Goal: Task Accomplishment & Management: Use online tool/utility

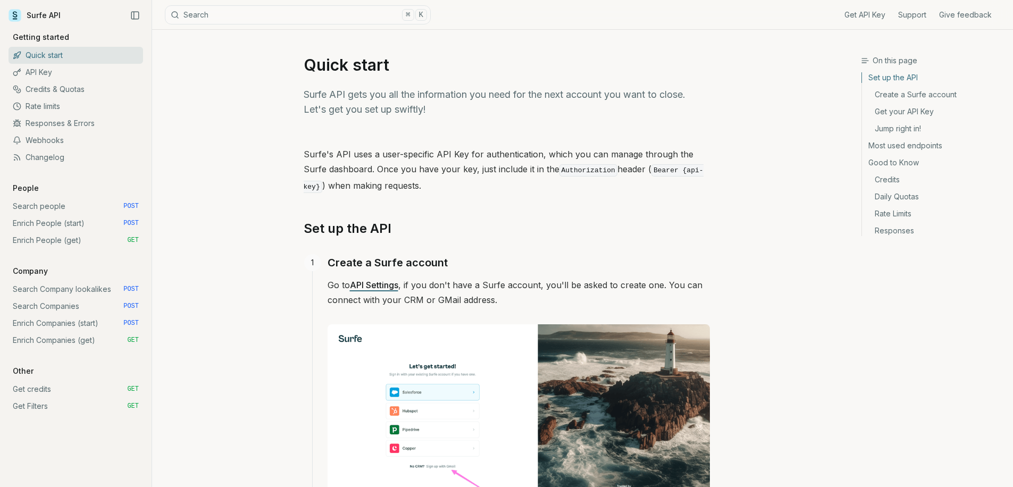
click at [64, 306] on link "Search Companies POST" at bounding box center [76, 306] width 135 height 17
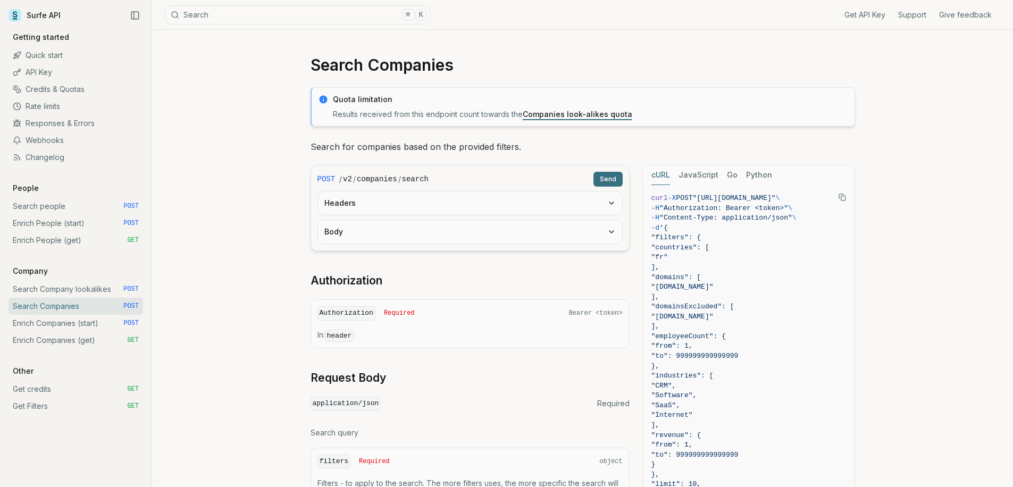
click at [444, 205] on button "Headers" at bounding box center [470, 202] width 304 height 23
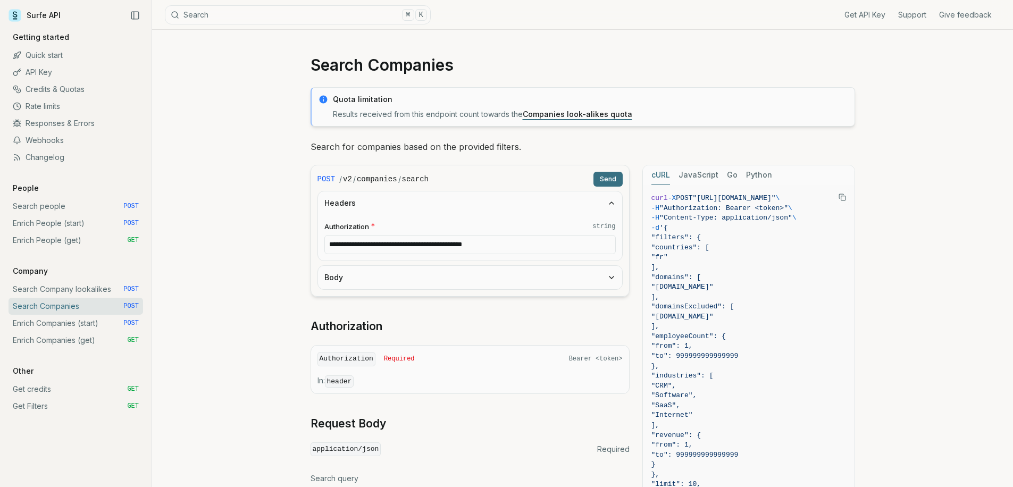
click at [430, 271] on button "Body" at bounding box center [470, 277] width 304 height 23
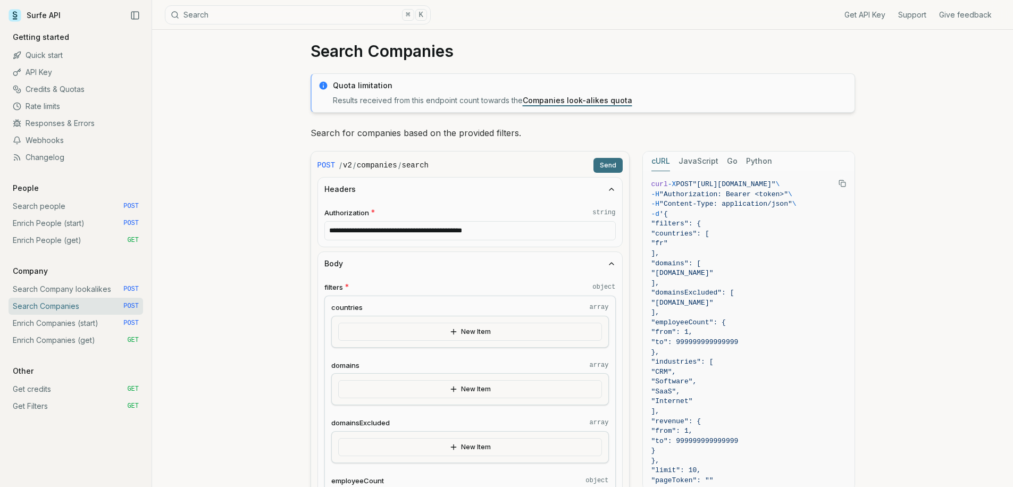
scroll to position [41, 0]
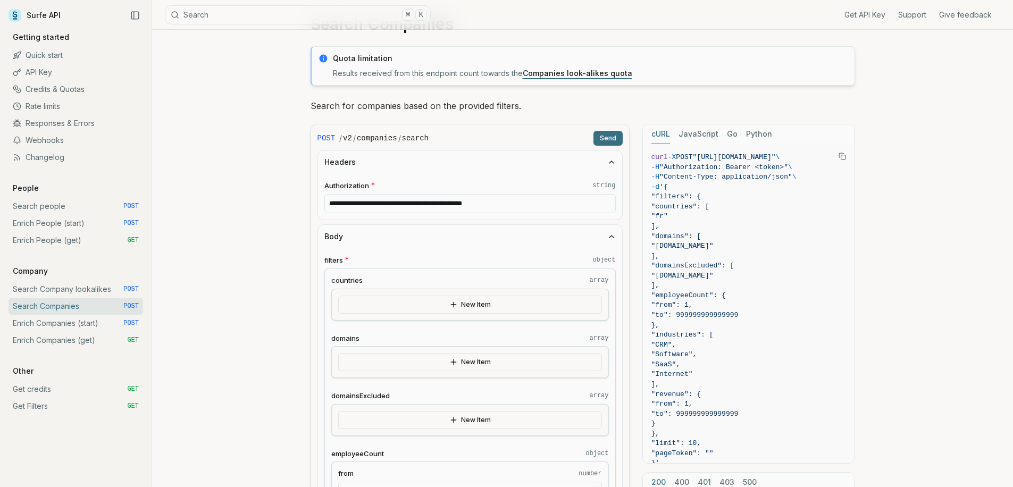
click at [78, 326] on link "Enrich Companies (start) POST" at bounding box center [76, 323] width 135 height 17
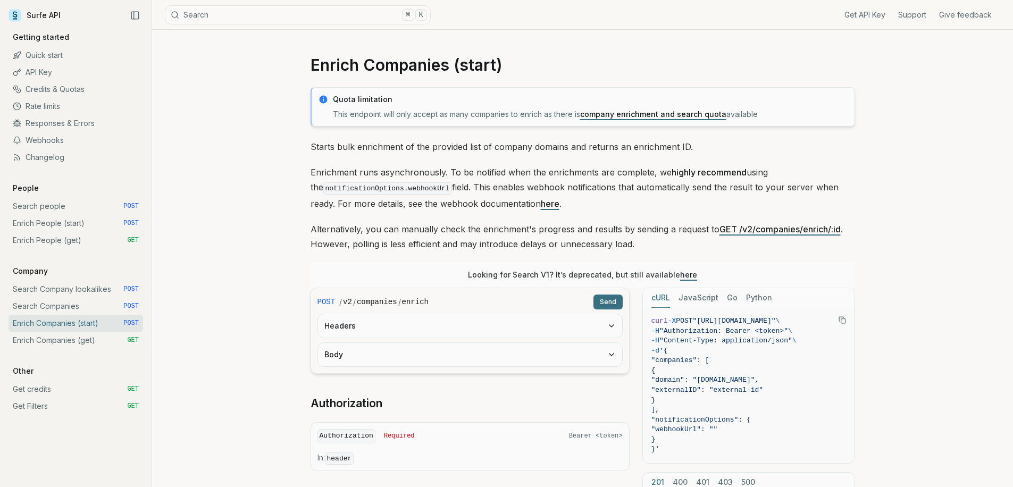
click at [389, 329] on button "Headers" at bounding box center [470, 325] width 304 height 23
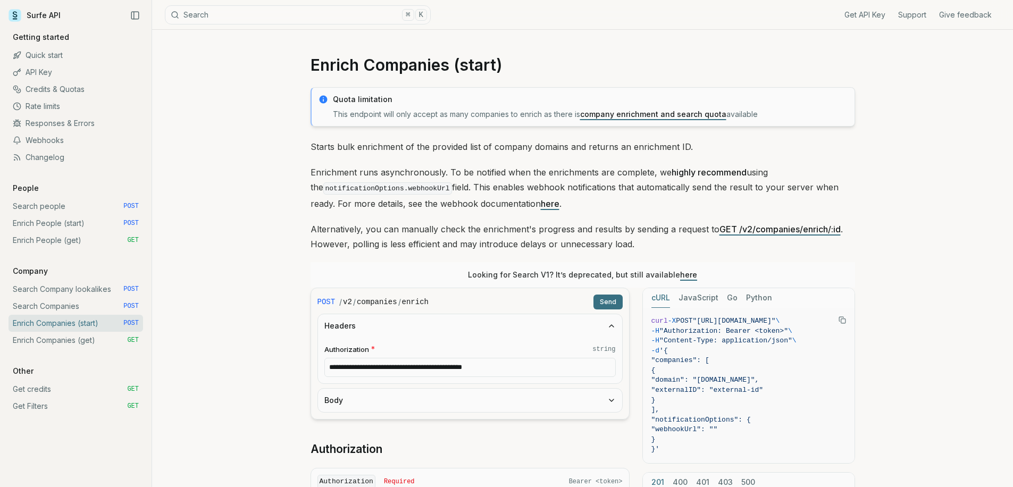
click at [389, 397] on button "Body" at bounding box center [470, 400] width 304 height 23
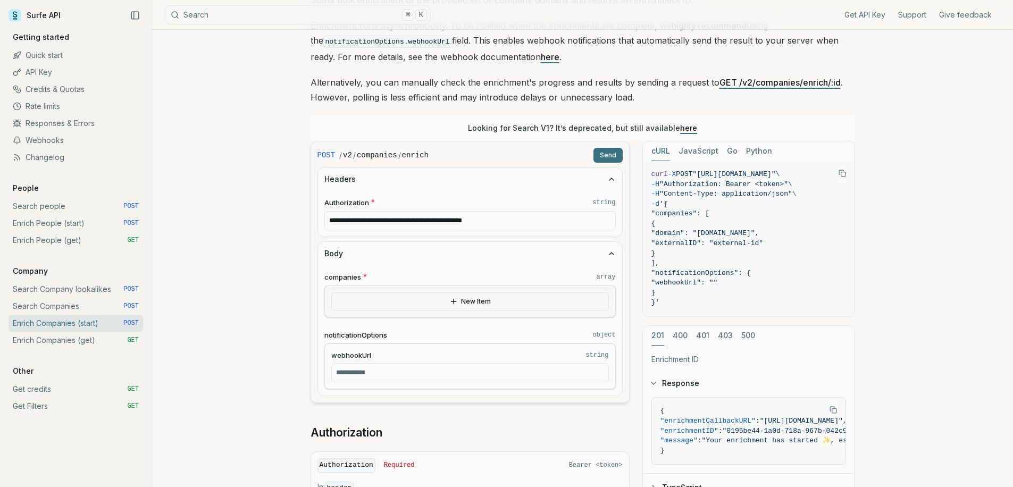
click at [394, 301] on button "New Item" at bounding box center [470, 302] width 278 height 18
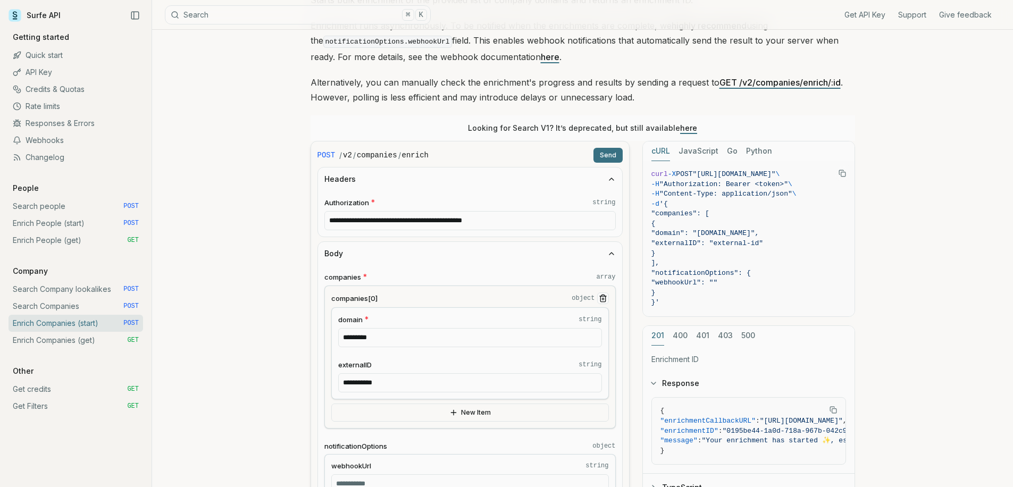
drag, startPoint x: 401, startPoint y: 337, endPoint x: 293, endPoint y: 331, distance: 108.7
click at [311, 334] on form "**********" at bounding box center [470, 327] width 319 height 373
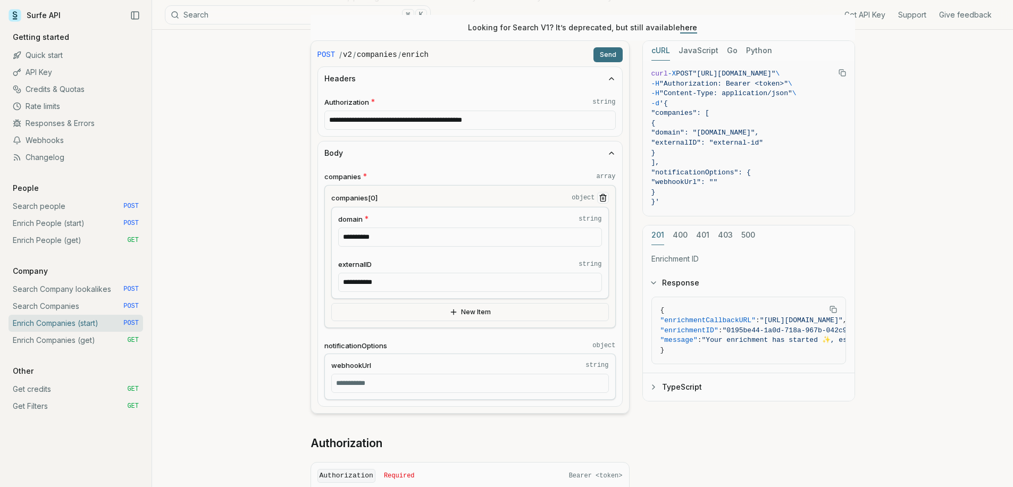
scroll to position [357, 0]
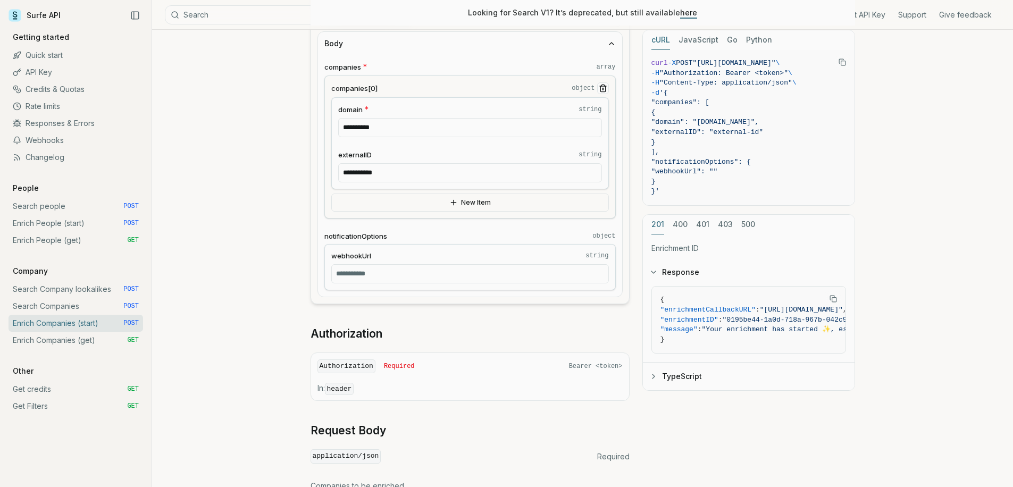
type input "**********"
click at [389, 270] on input "webhookUrl string" at bounding box center [470, 273] width 278 height 19
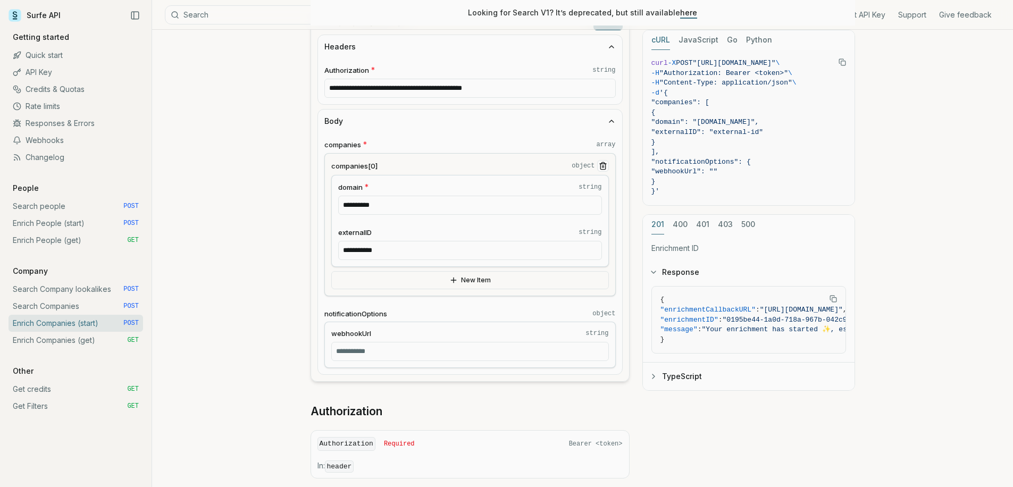
scroll to position [145, 0]
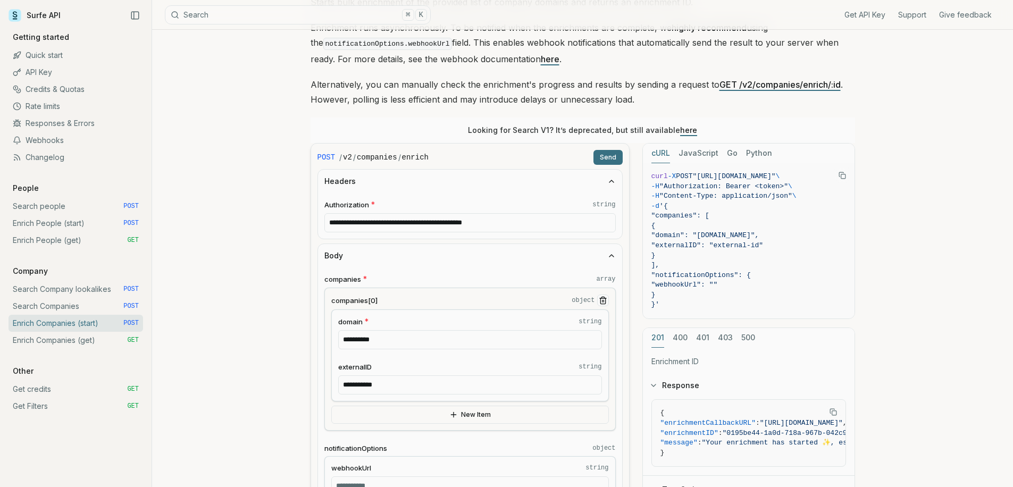
click at [612, 154] on button "Send" at bounding box center [608, 157] width 29 height 15
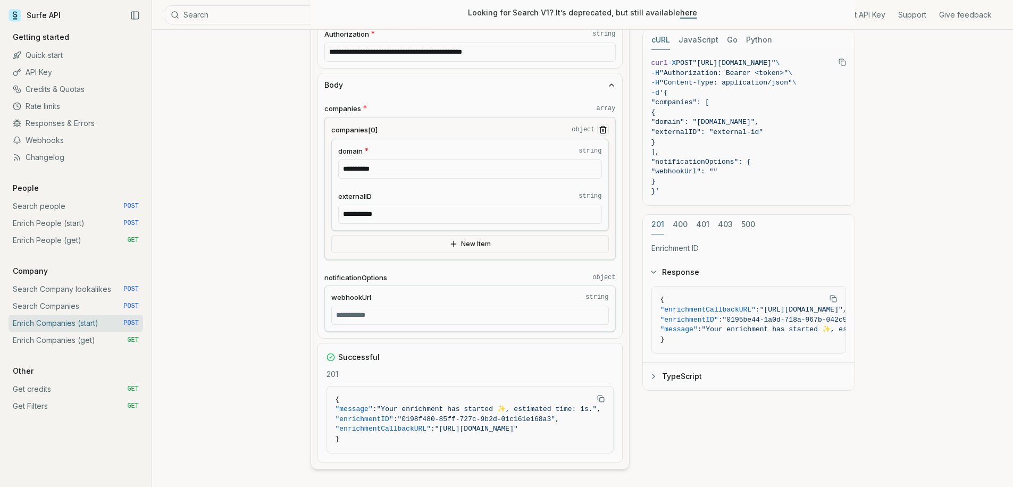
scroll to position [368, 0]
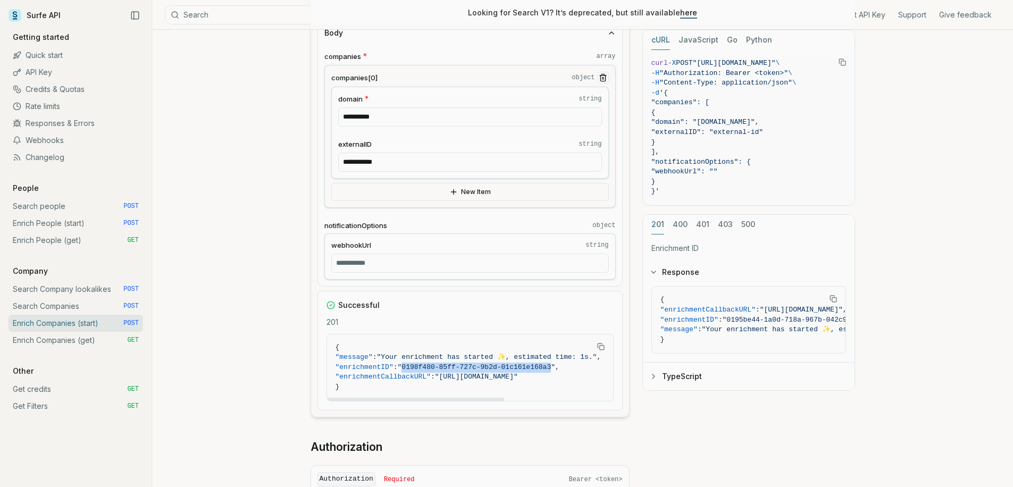
drag, startPoint x: 415, startPoint y: 365, endPoint x: 564, endPoint y: 368, distance: 149.0
click at [555, 368] on span ""0198f480-85ff-727c-9b2d-01c161e168a3"" at bounding box center [476, 367] width 157 height 8
copy span "0198f480-85ff-727c-9b2d-01c161e168a3"
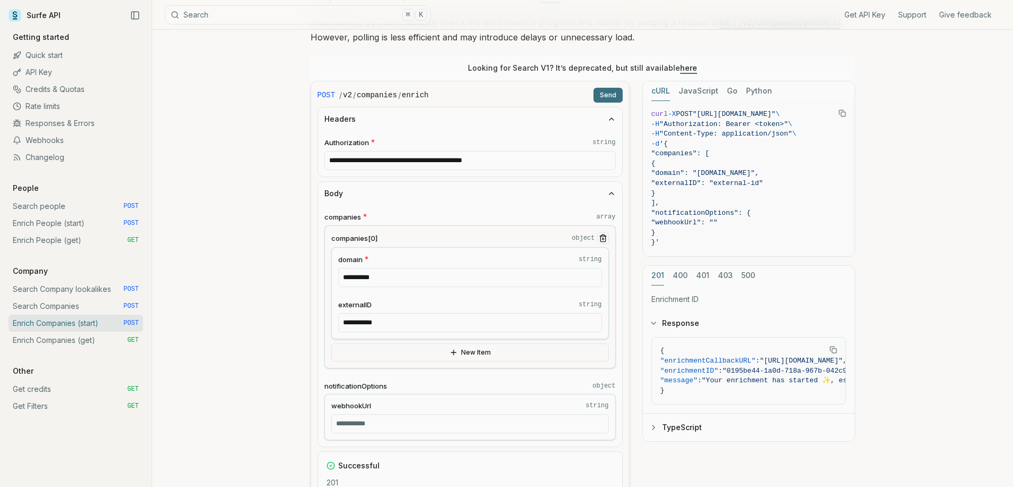
scroll to position [153, 0]
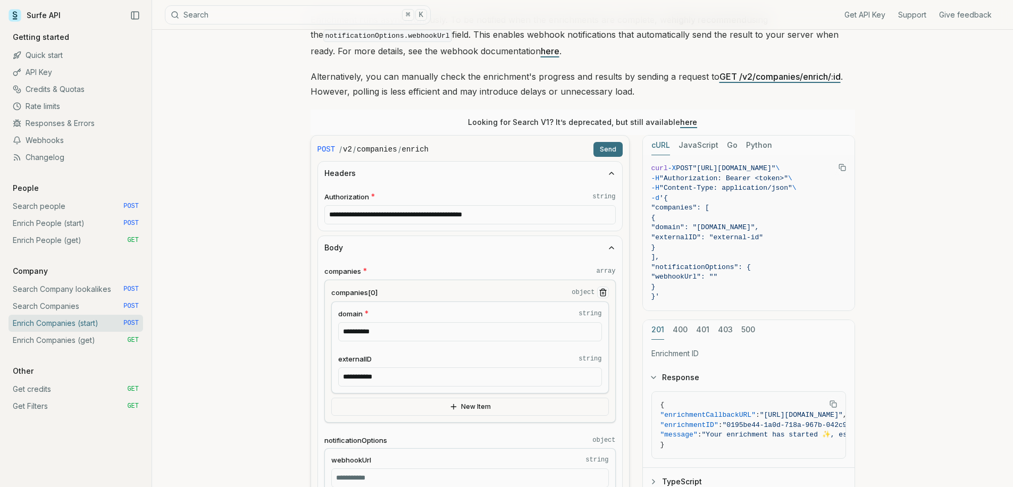
click at [109, 338] on link "Enrich Companies (get) GET" at bounding box center [76, 340] width 135 height 17
click at [449, 403] on icon "button" at bounding box center [453, 407] width 9 height 9
drag, startPoint x: 399, startPoint y: 443, endPoint x: 320, endPoint y: 428, distance: 81.2
click at [320, 432] on div "**********" at bounding box center [470, 436] width 304 height 352
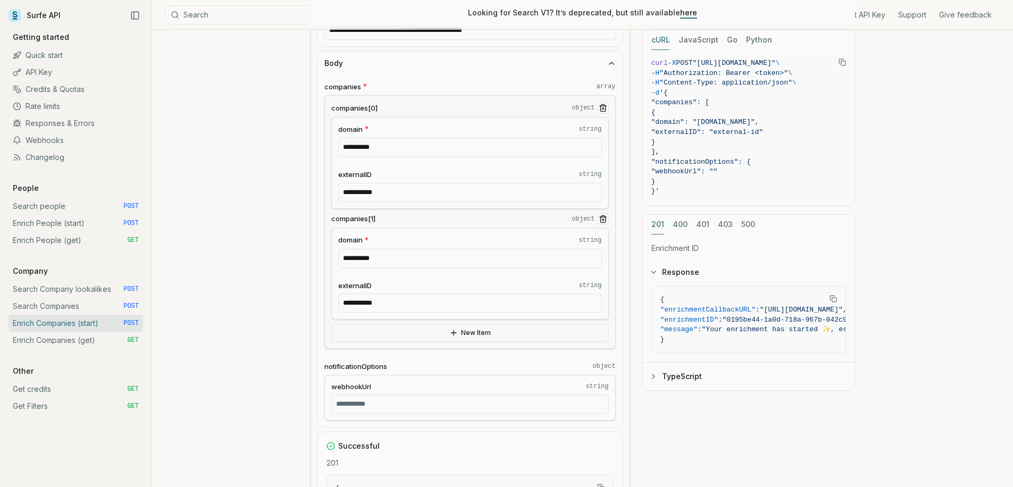
type input "**********"
click at [437, 334] on button "New Item" at bounding box center [470, 333] width 278 height 18
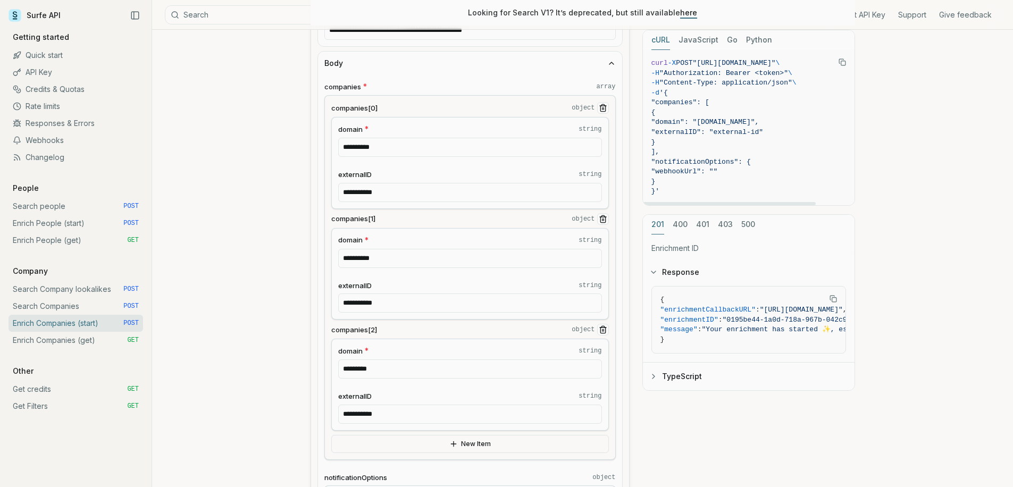
scroll to position [382, 0]
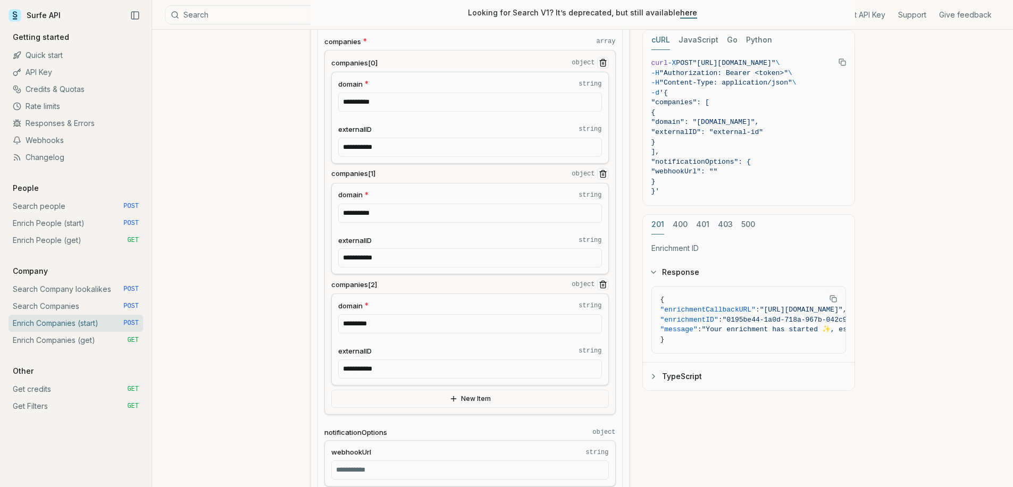
drag, startPoint x: 426, startPoint y: 323, endPoint x: 324, endPoint y: 313, distance: 102.1
click at [324, 313] on div "**********" at bounding box center [470, 232] width 292 height 365
paste input "**********"
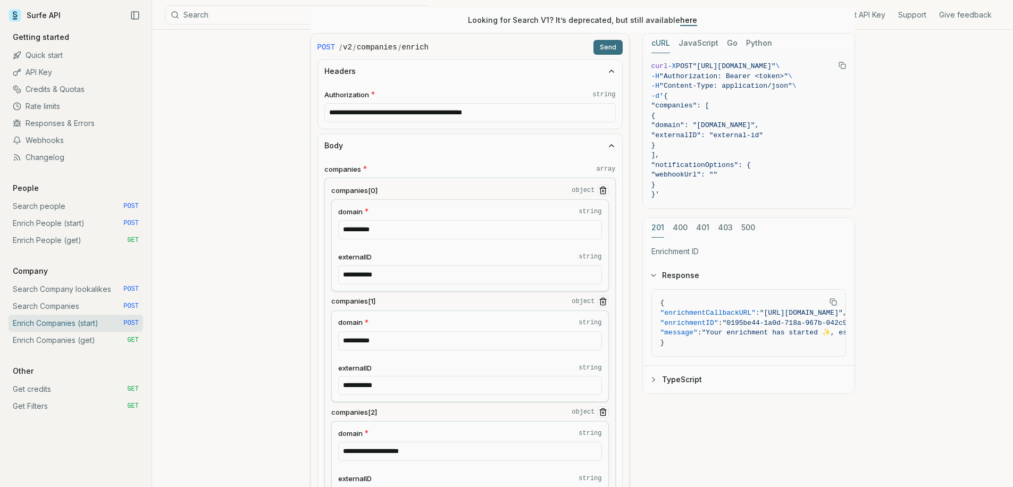
scroll to position [200, 0]
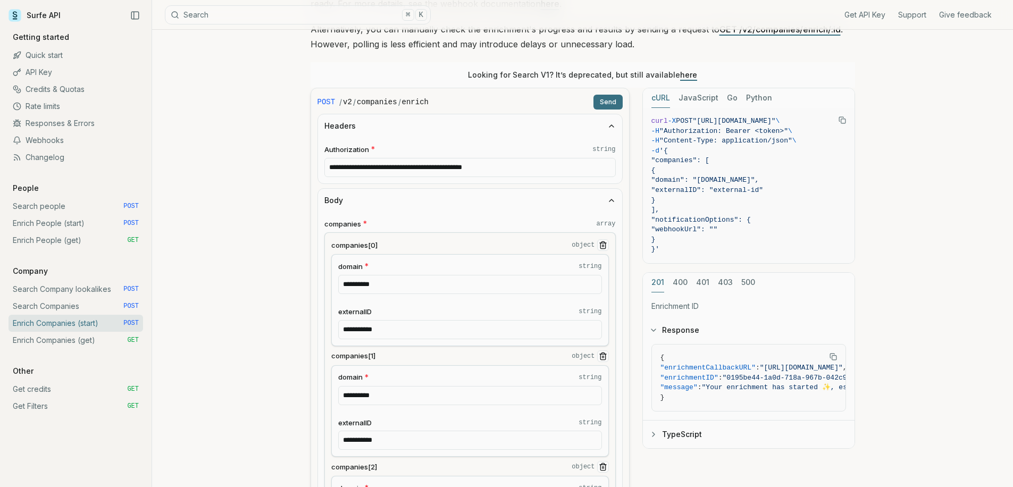
type input "**********"
click at [607, 103] on button "Send" at bounding box center [608, 102] width 29 height 15
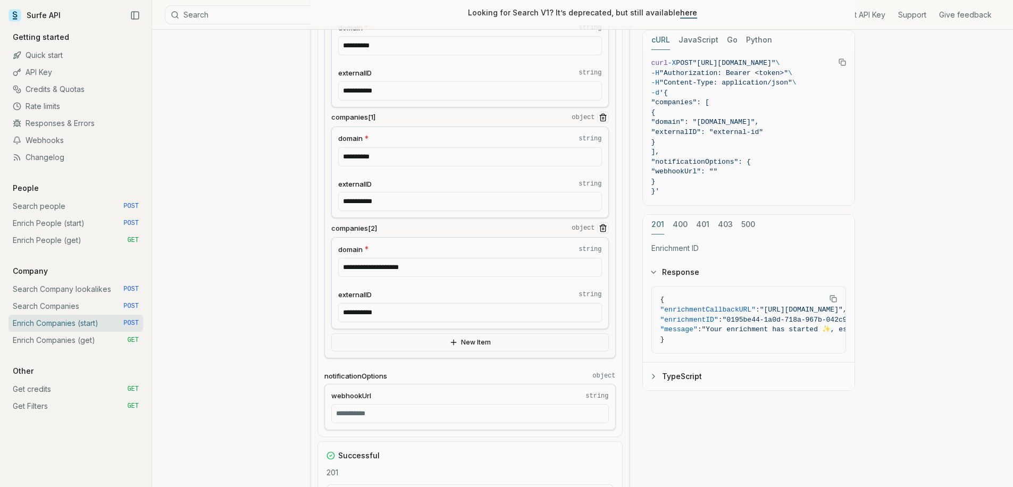
scroll to position [709, 0]
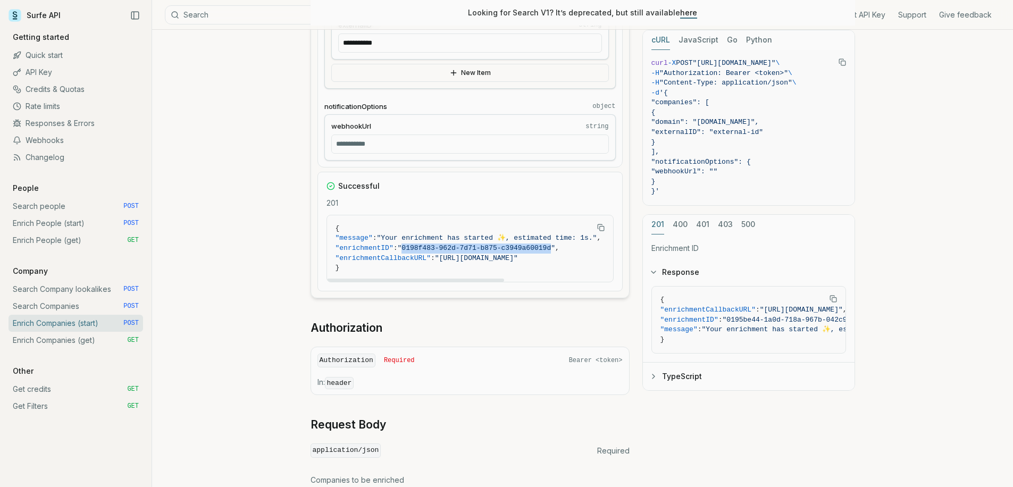
drag, startPoint x: 415, startPoint y: 246, endPoint x: 563, endPoint y: 244, distance: 147.9
click at [555, 244] on span ""0198f483-962d-7d71-b875-c3949a60019d"" at bounding box center [476, 248] width 157 height 8
copy span "0198f483-962d-7d71-b875-c3949a60019d"
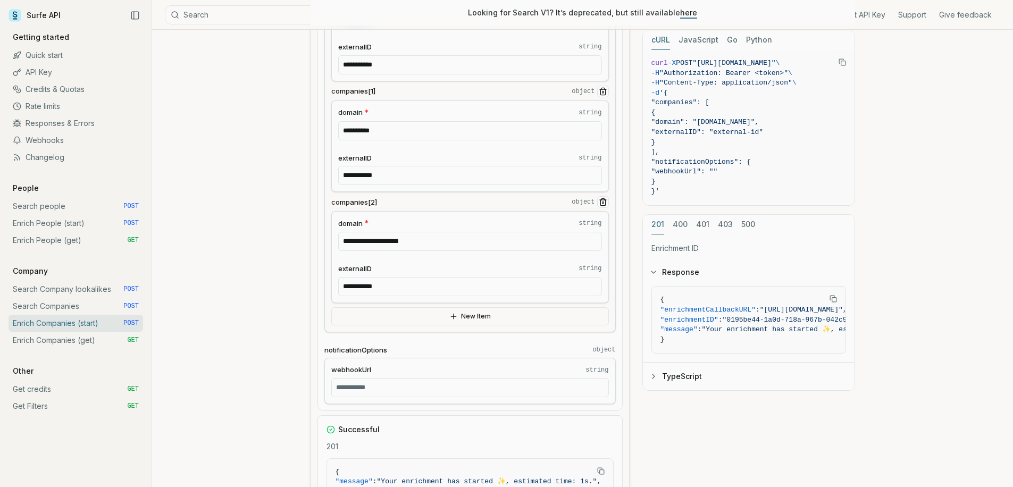
scroll to position [458, 0]
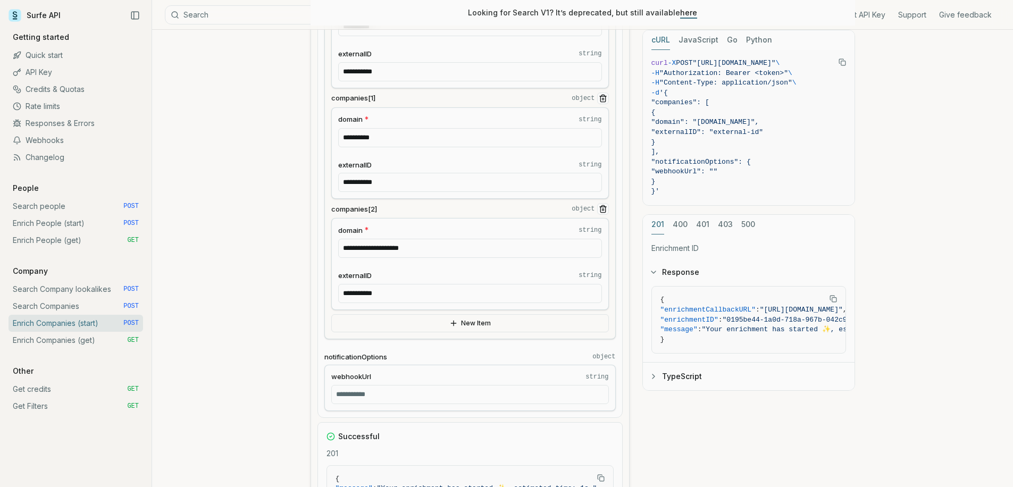
click at [601, 214] on button "companies[2] object" at bounding box center [603, 209] width 12 height 12
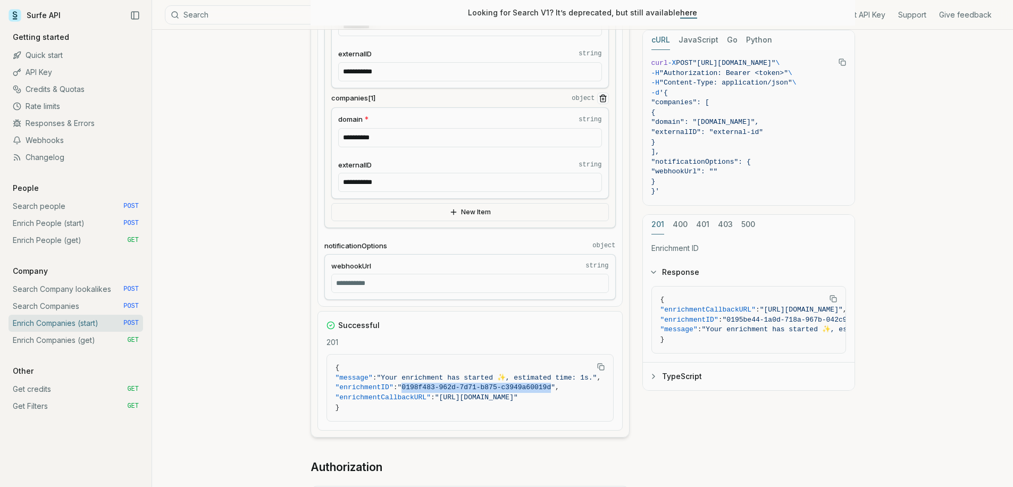
click at [603, 95] on icon "Remove Item" at bounding box center [603, 98] width 9 height 9
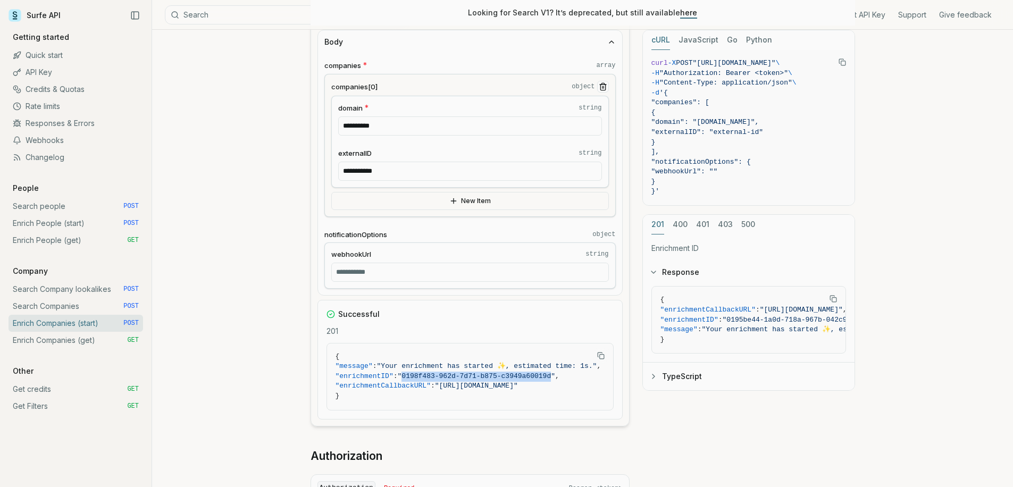
scroll to position [249, 0]
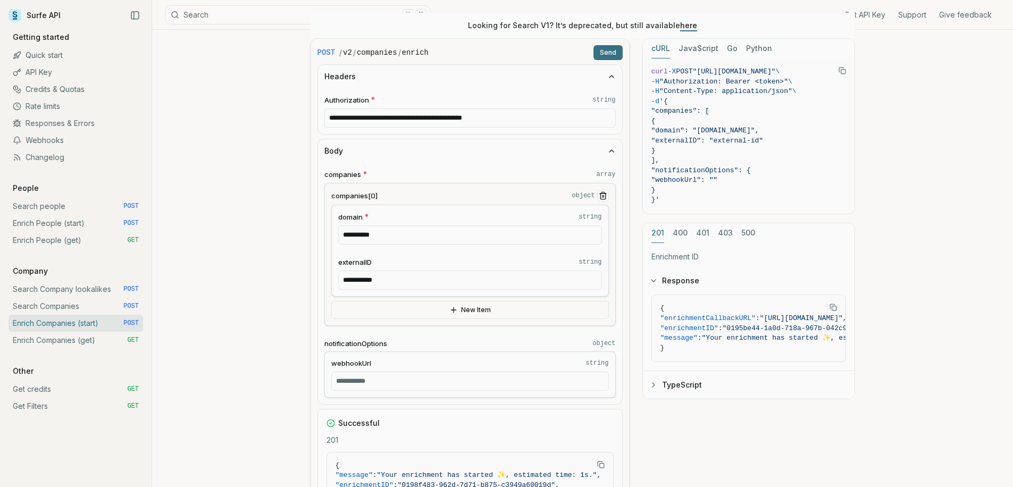
drag, startPoint x: 390, startPoint y: 234, endPoint x: 295, endPoint y: 231, distance: 95.8
click at [296, 231] on article "**********" at bounding box center [583, 377] width 596 height 1195
paste input "**********"
drag, startPoint x: 366, startPoint y: 234, endPoint x: 312, endPoint y: 232, distance: 54.3
click at [312, 232] on form "**********" at bounding box center [470, 286] width 319 height 497
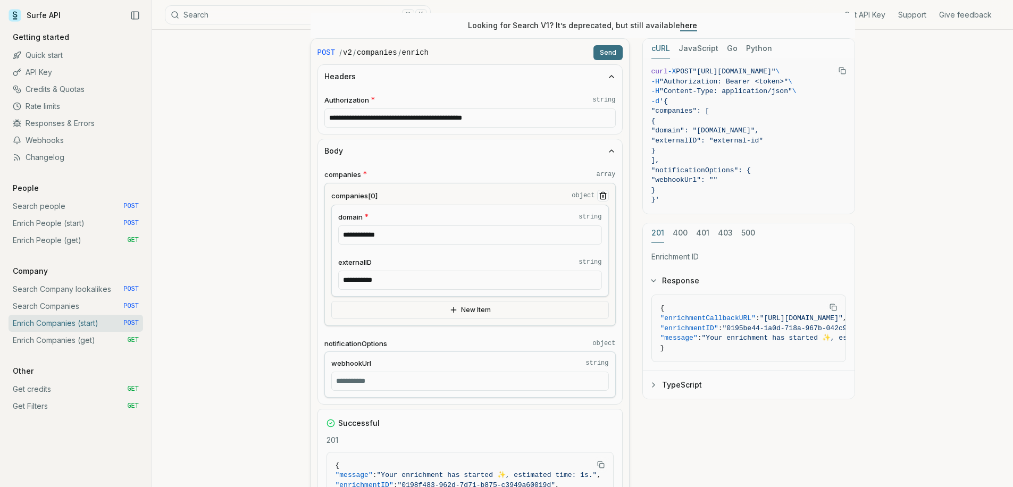
type input "**********"
click at [615, 51] on button "Send" at bounding box center [608, 52] width 29 height 15
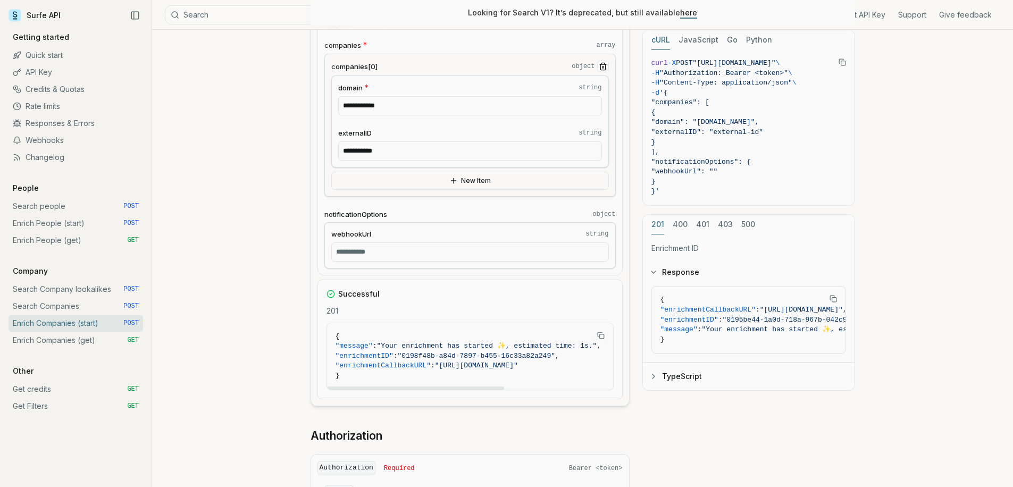
click at [416, 355] on span ""0198f48b-a84d-7897-b455-16c33a82a249"" at bounding box center [476, 356] width 157 height 8
drag, startPoint x: 415, startPoint y: 355, endPoint x: 535, endPoint y: 356, distance: 119.2
click at [535, 356] on span ""0198f48b-a84d-7897-b455-16c33a82a249"" at bounding box center [476, 356] width 157 height 8
copy span "0198f48b-a84d-7897-b455-16c33a82a249"
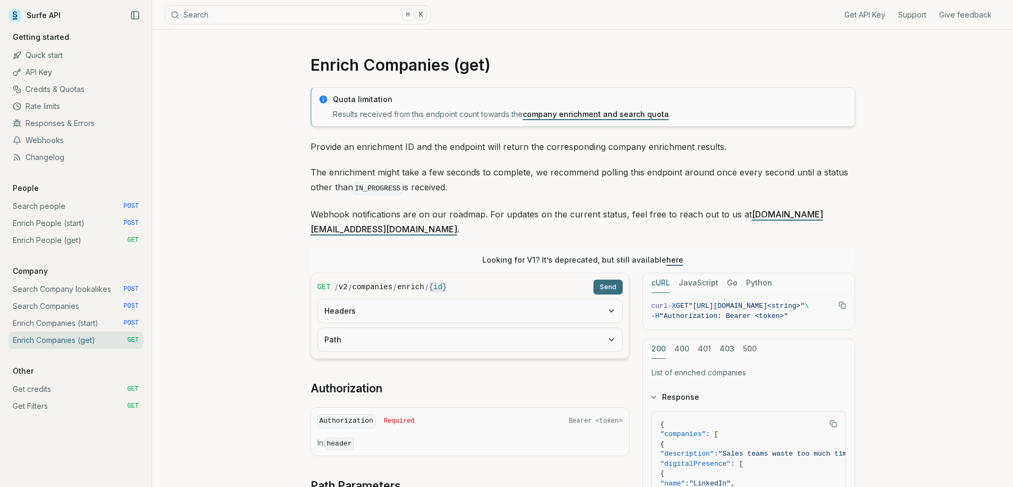
click at [428, 299] on button "Headers" at bounding box center [470, 310] width 304 height 23
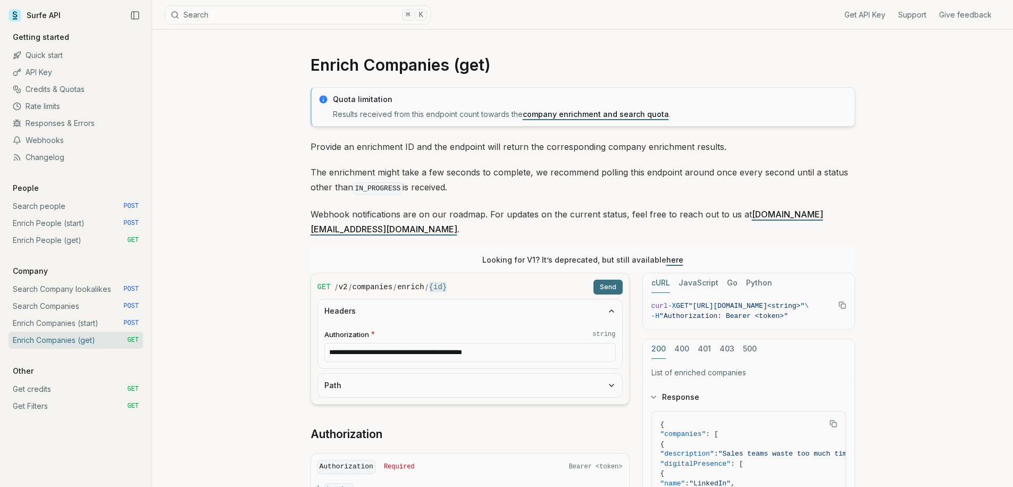
click at [404, 374] on button "Path" at bounding box center [470, 385] width 304 height 23
click at [381, 421] on input "id * string" at bounding box center [470, 427] width 292 height 19
paste input "**********"
click at [617, 280] on button "Send" at bounding box center [608, 287] width 29 height 15
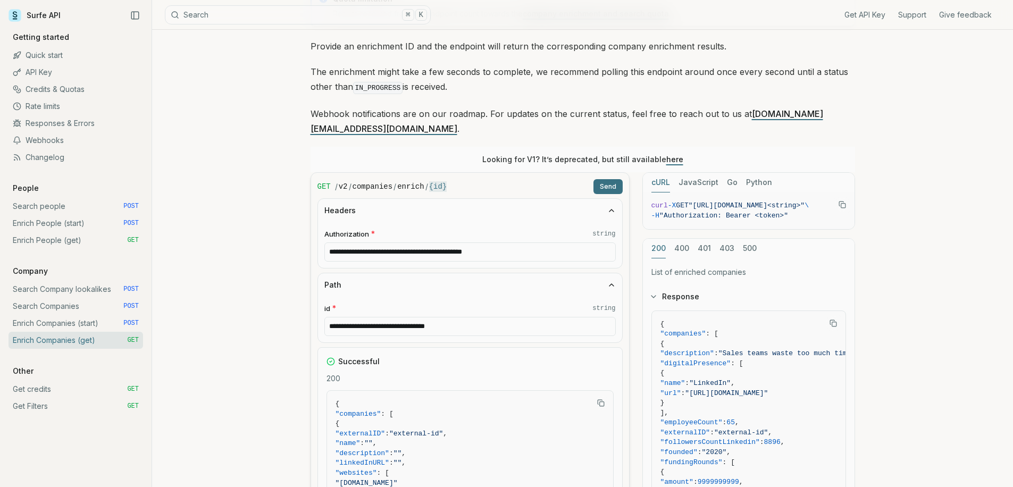
scroll to position [46, 0]
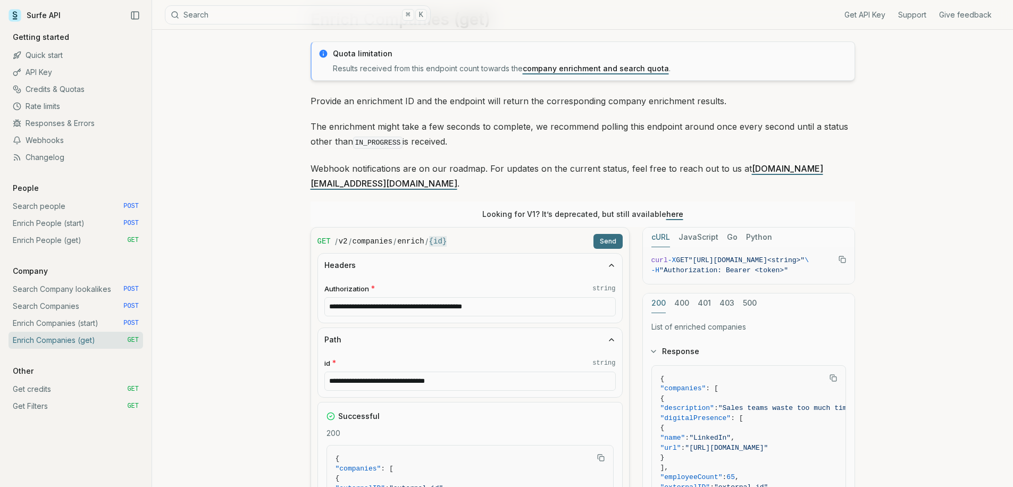
click at [615, 234] on button "Send" at bounding box center [608, 241] width 29 height 15
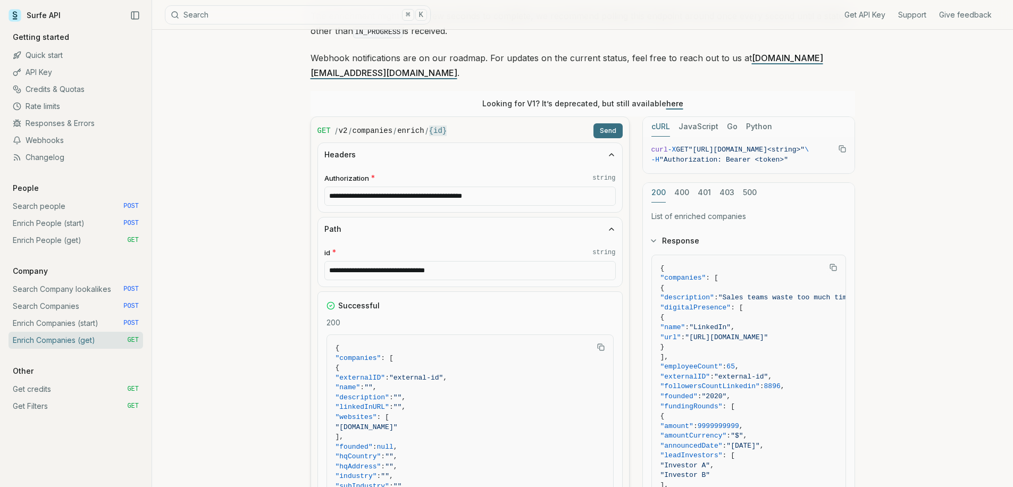
scroll to position [194, 0]
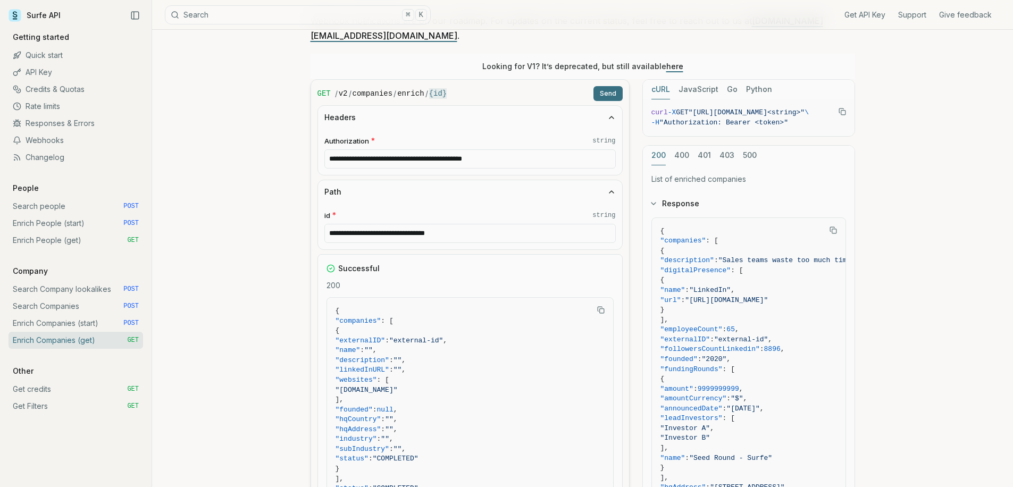
drag, startPoint x: 374, startPoint y: 374, endPoint x: 414, endPoint y: 372, distance: 39.4
click at [398, 386] on span ""openai.com"" at bounding box center [367, 390] width 62 height 8
copy span "openai.com"
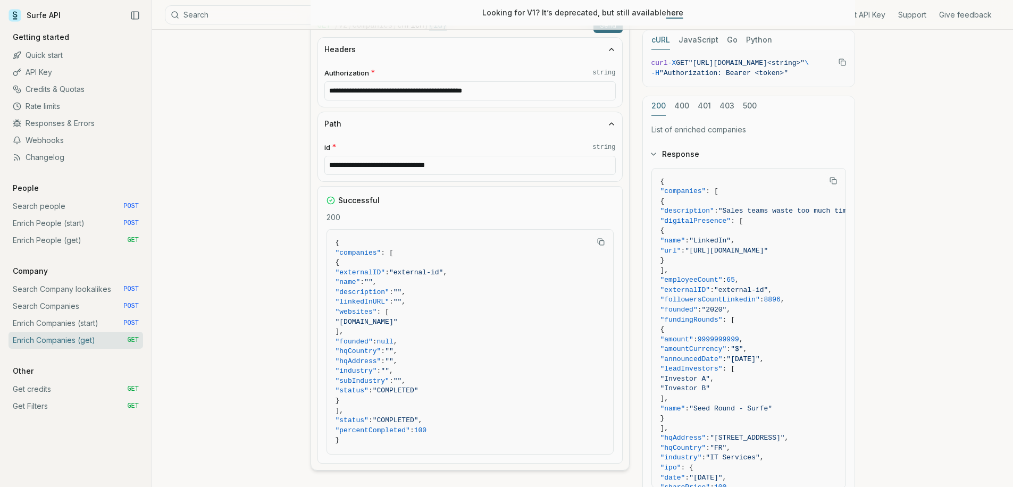
click at [484, 396] on span "}" at bounding box center [470, 401] width 269 height 10
drag, startPoint x: 458, startPoint y: 144, endPoint x: 355, endPoint y: 139, distance: 102.8
click at [396, 156] on input "**********" at bounding box center [470, 165] width 292 height 19
paste input "text"
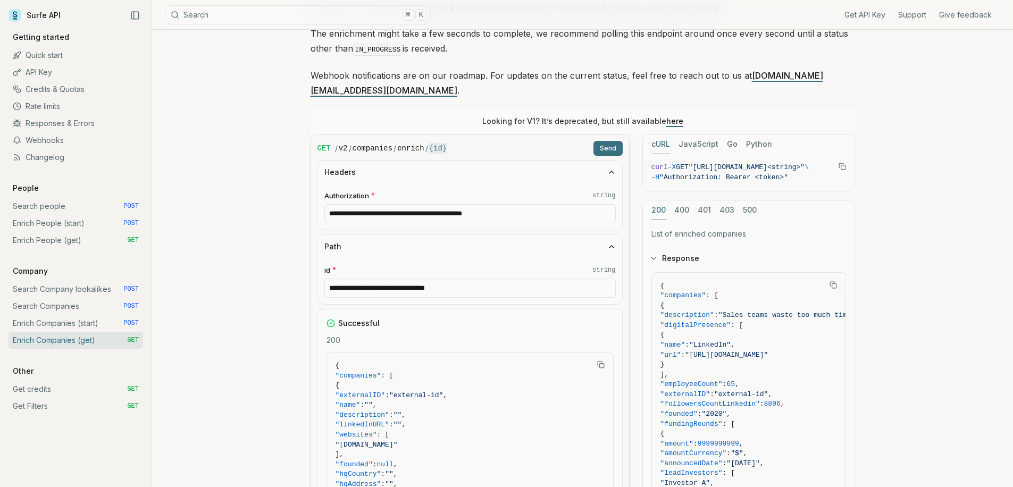
click at [618, 141] on button "Send" at bounding box center [608, 148] width 29 height 15
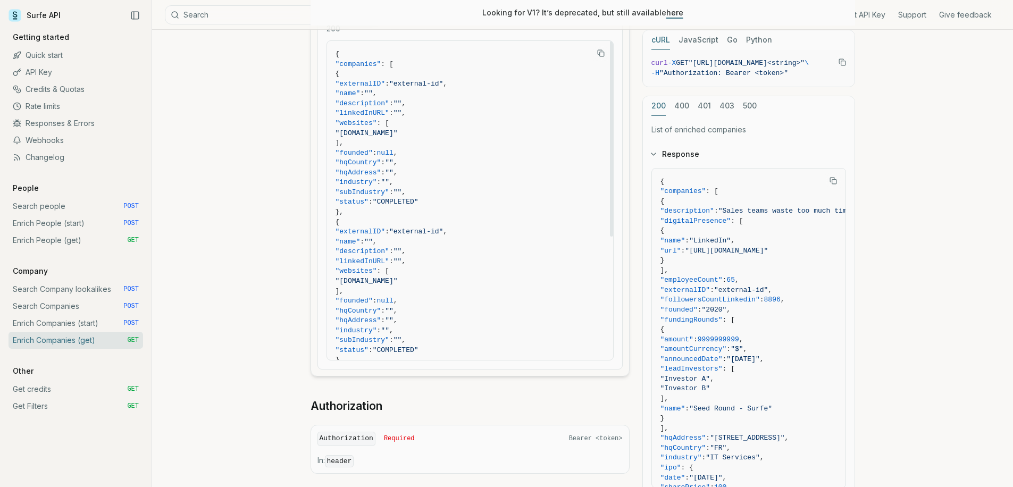
scroll to position [403, 0]
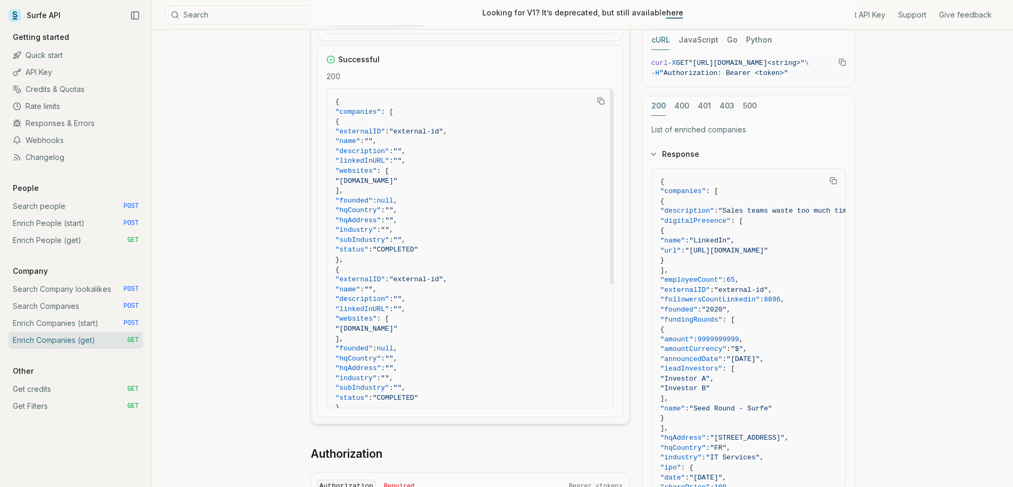
drag, startPoint x: 367, startPoint y: 168, endPoint x: 454, endPoint y: 168, distance: 87.2
click at [454, 177] on span ""openai.com"" at bounding box center [470, 182] width 269 height 10
copy span ""openai.com""
click at [451, 177] on span ""openai.com"" at bounding box center [470, 182] width 269 height 10
drag, startPoint x: 371, startPoint y: 166, endPoint x: 414, endPoint y: 164, distance: 43.1
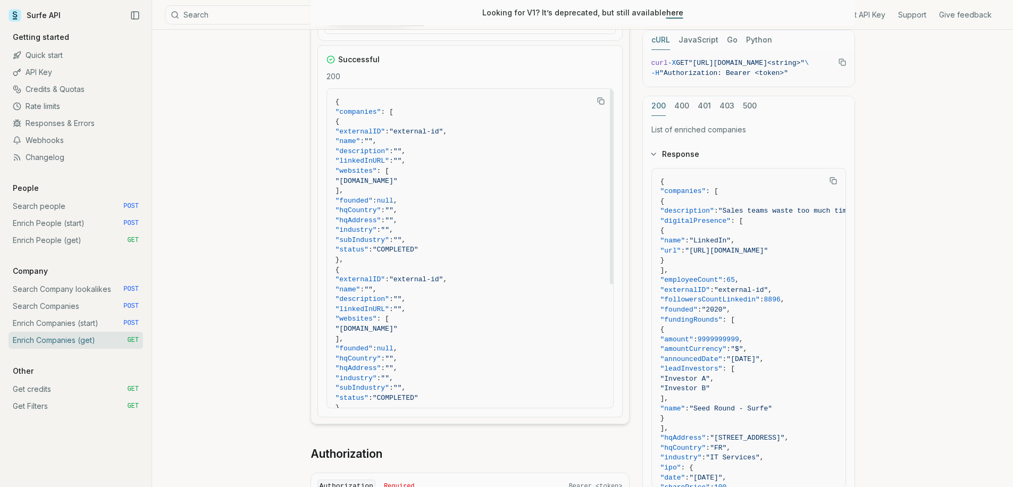
click at [398, 177] on span ""openai.com"" at bounding box center [367, 181] width 62 height 8
copy span "openai.com"
drag, startPoint x: 373, startPoint y: 313, endPoint x: 414, endPoint y: 314, distance: 40.4
click at [398, 325] on span ""nestle.com"" at bounding box center [367, 329] width 62 height 8
copy span "nestle.com"
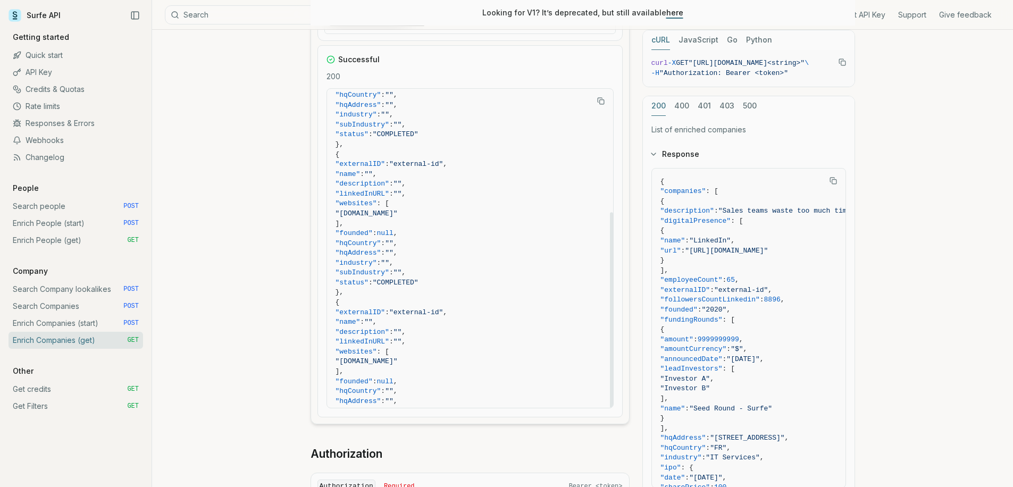
scroll to position [202, 0]
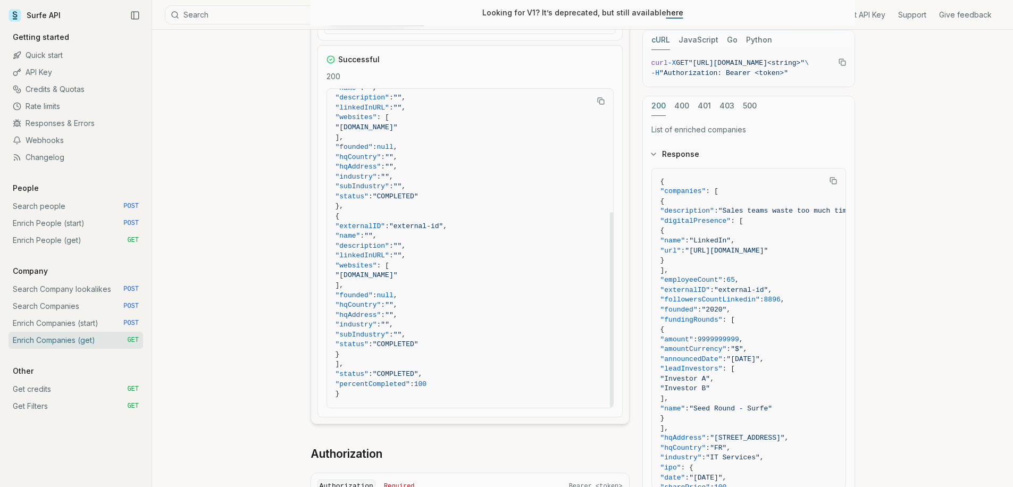
drag, startPoint x: 373, startPoint y: 259, endPoint x: 460, endPoint y: 258, distance: 87.2
click at [398, 271] on span ""wundermanthompson.com"" at bounding box center [367, 275] width 62 height 8
copy span "wundermanthompson.com"
click at [107, 339] on link "Enrich Companies (get) GET" at bounding box center [76, 340] width 135 height 17
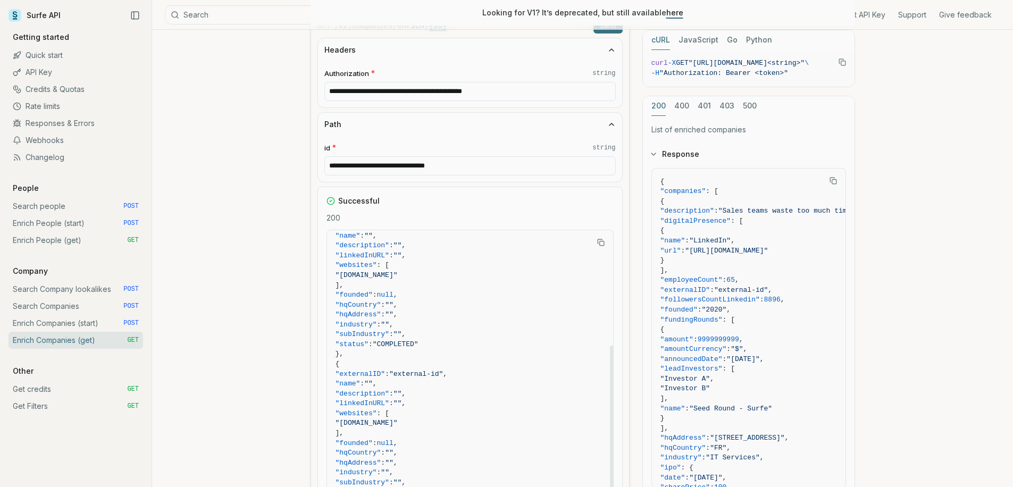
scroll to position [181, 0]
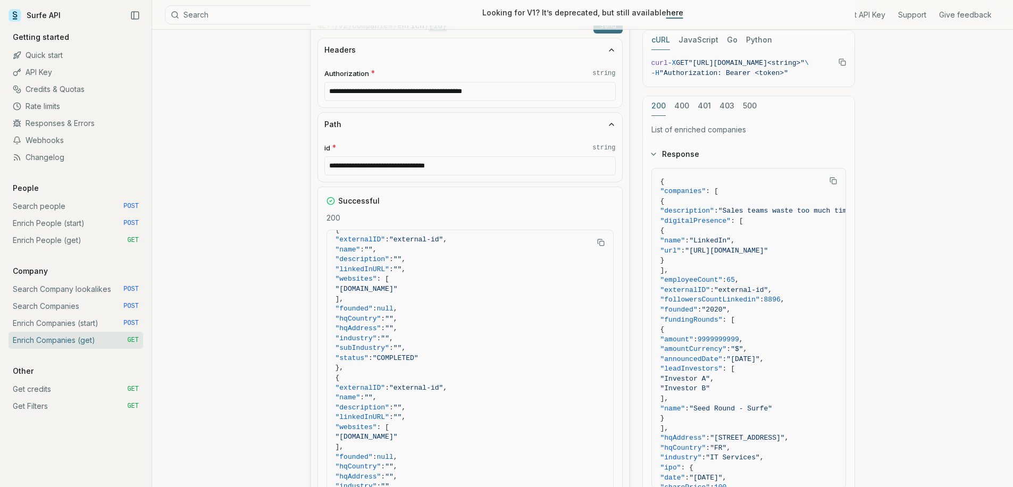
drag, startPoint x: 446, startPoint y: 152, endPoint x: 284, endPoint y: 138, distance: 163.3
click at [375, 156] on input "**********" at bounding box center [470, 165] width 292 height 19
paste input "**********"
paste input "text"
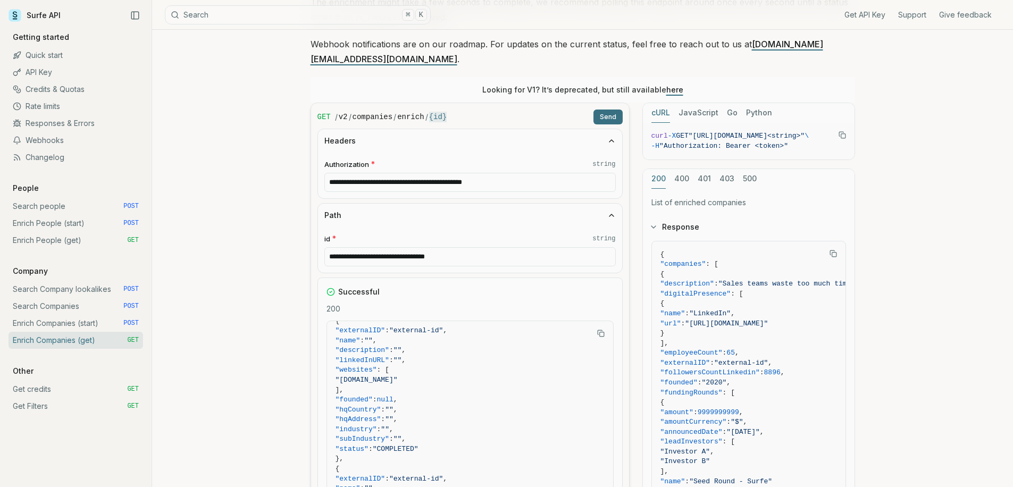
type input "**********"
click at [612, 111] on form "**********" at bounding box center [470, 380] width 319 height 554
click at [615, 110] on button "Send" at bounding box center [608, 117] width 29 height 15
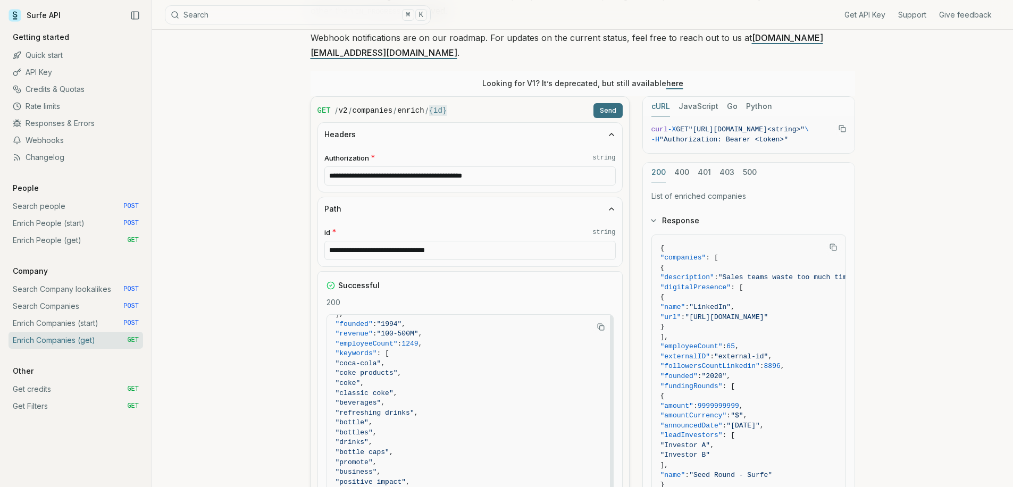
scroll to position [0, 0]
